Goal: Transaction & Acquisition: Purchase product/service

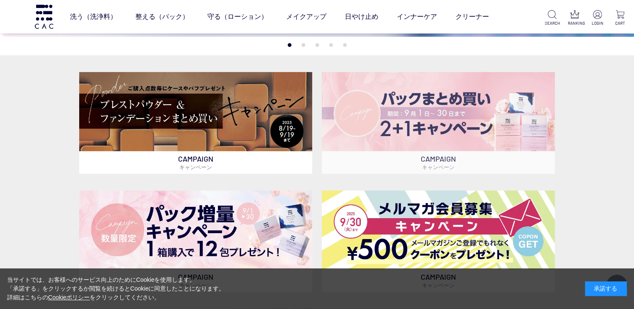
scroll to position [209, 0]
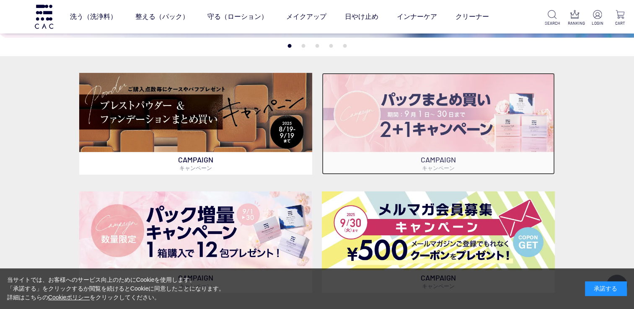
click at [414, 106] on img at bounding box center [438, 112] width 233 height 79
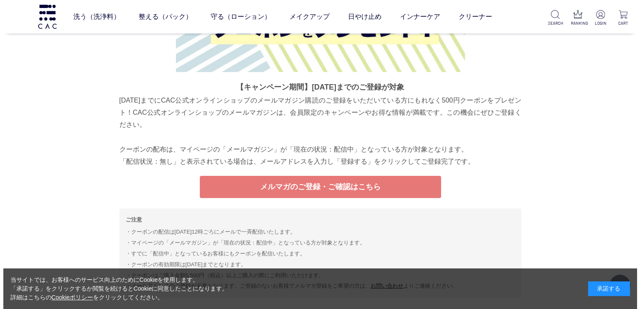
scroll to position [3290, 0]
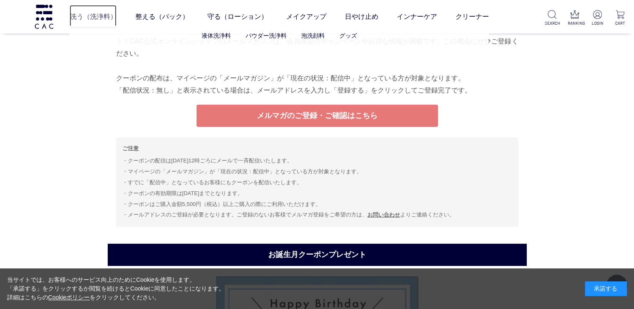
click at [90, 20] on link "洗う（洗浄料）" at bounding box center [93, 16] width 47 height 23
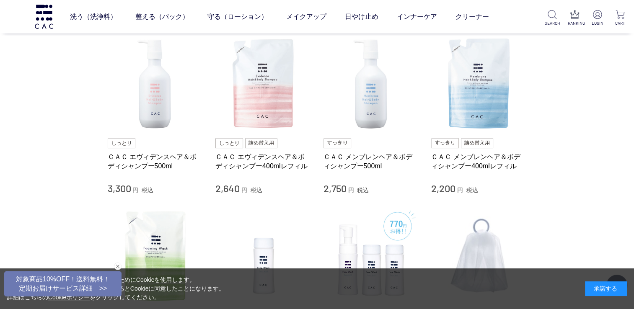
scroll to position [377, 0]
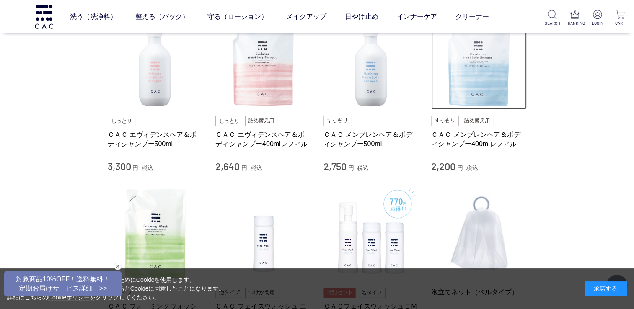
click at [471, 97] on img at bounding box center [478, 61] width 95 height 95
